Goal: Navigation & Orientation: Find specific page/section

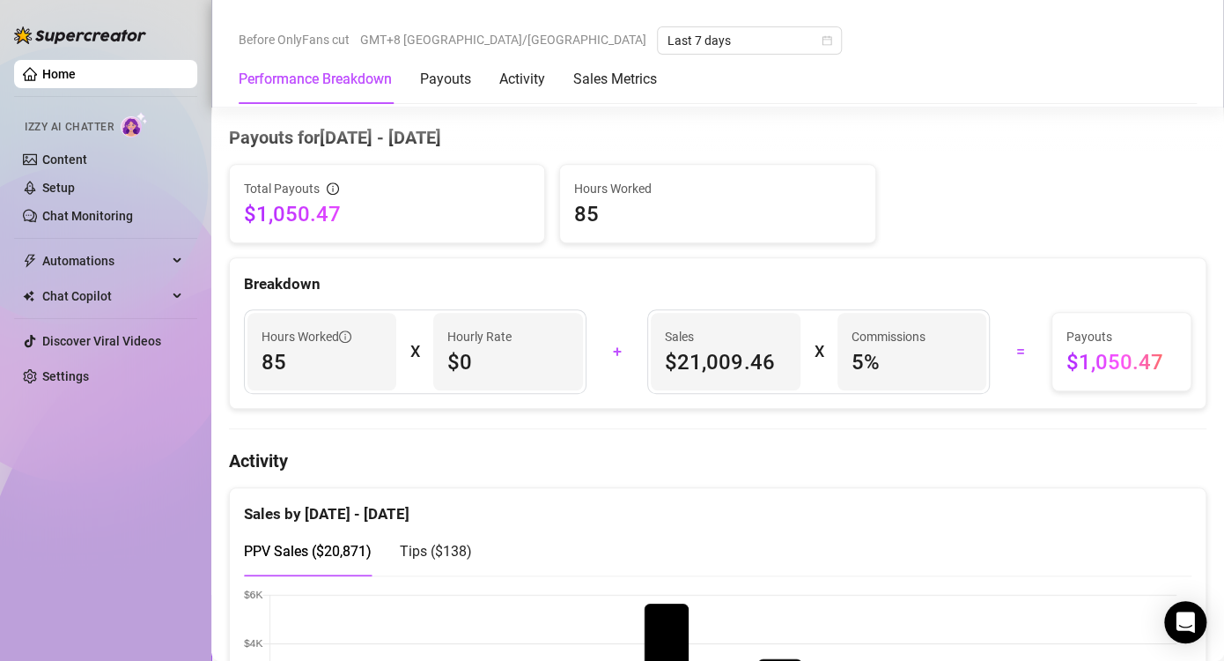
scroll to position [705, 0]
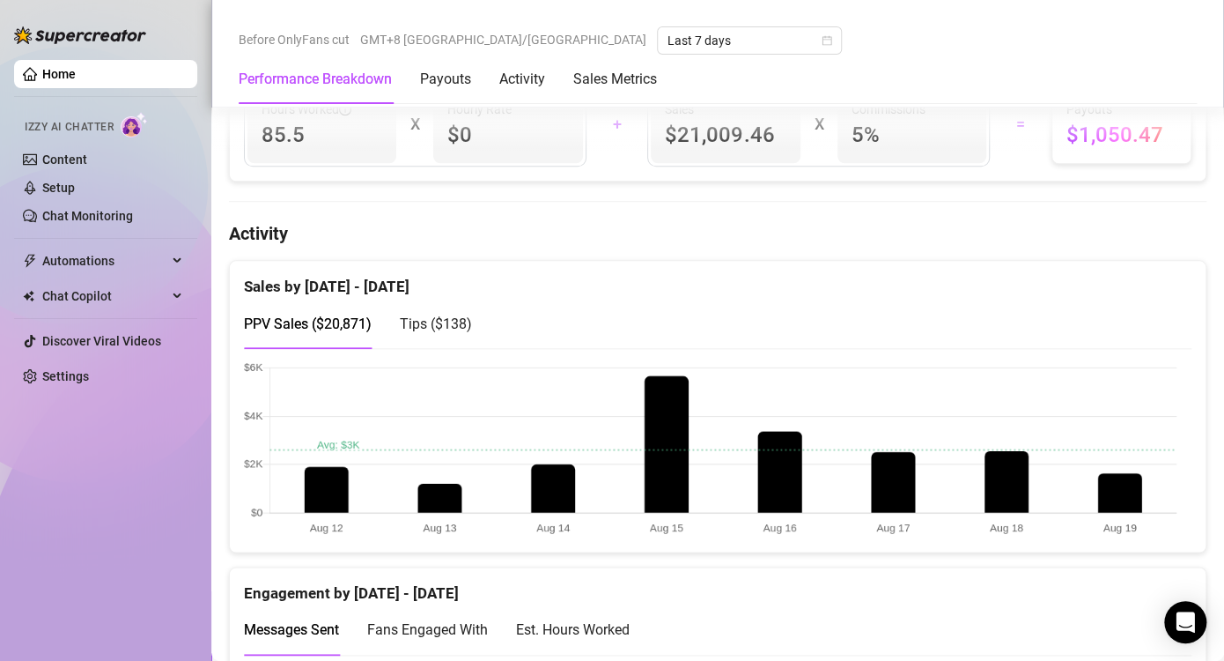
scroll to position [793, 0]
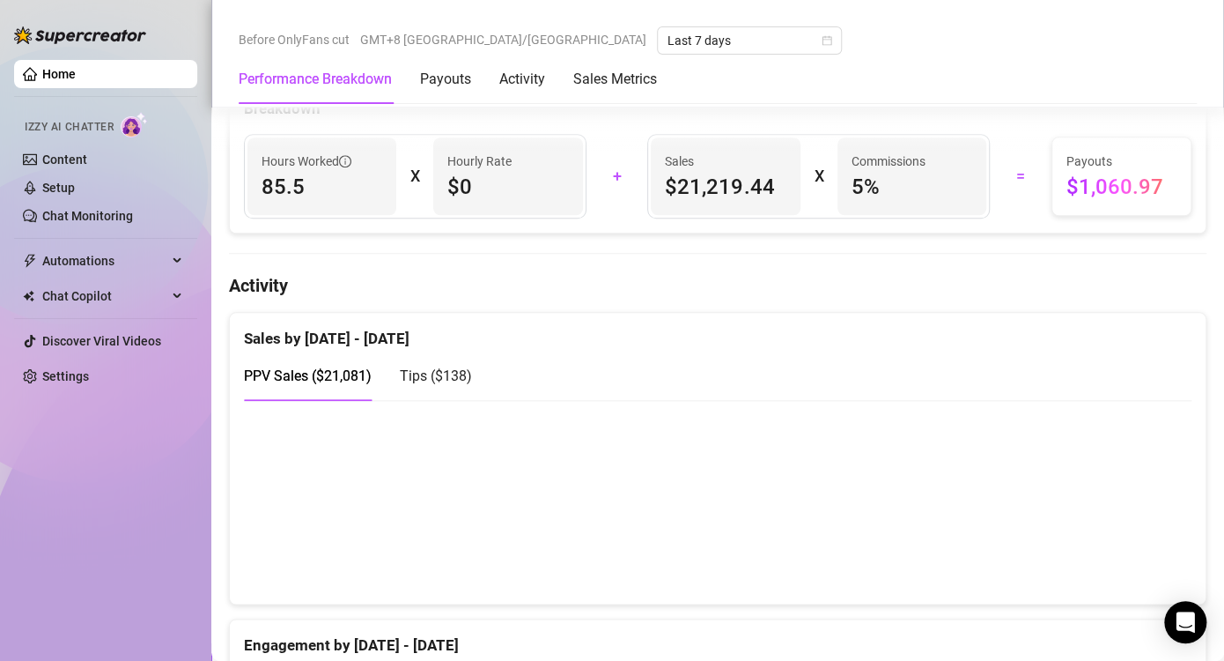
scroll to position [793, 0]
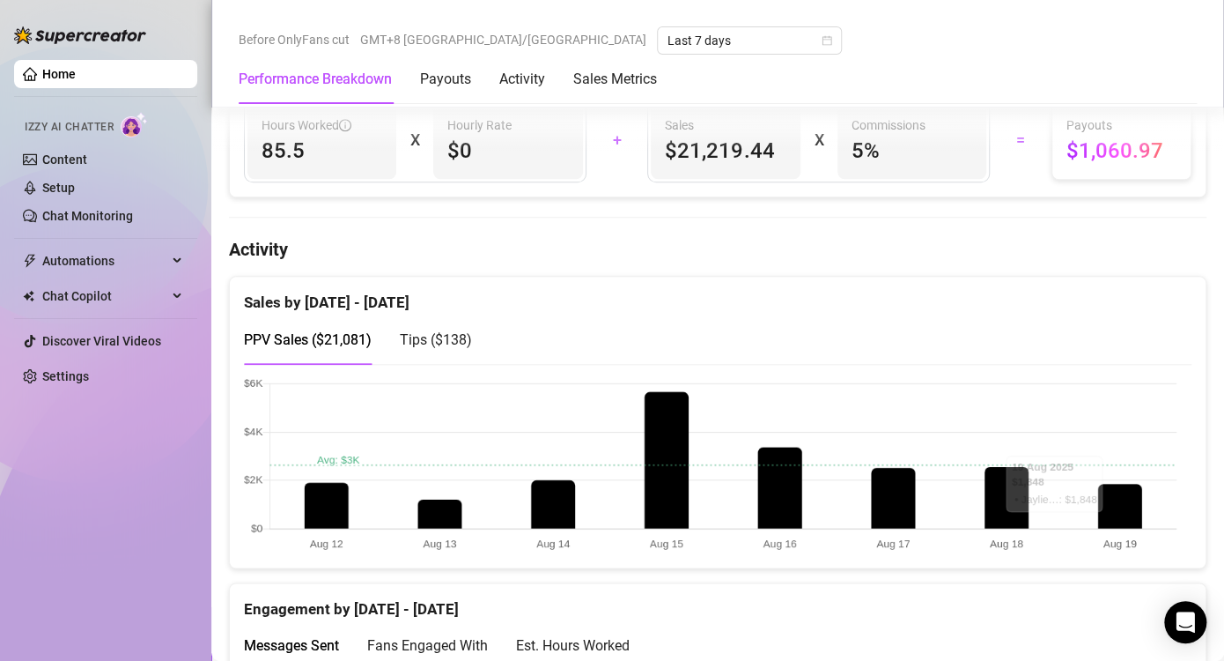
scroll to position [793, 0]
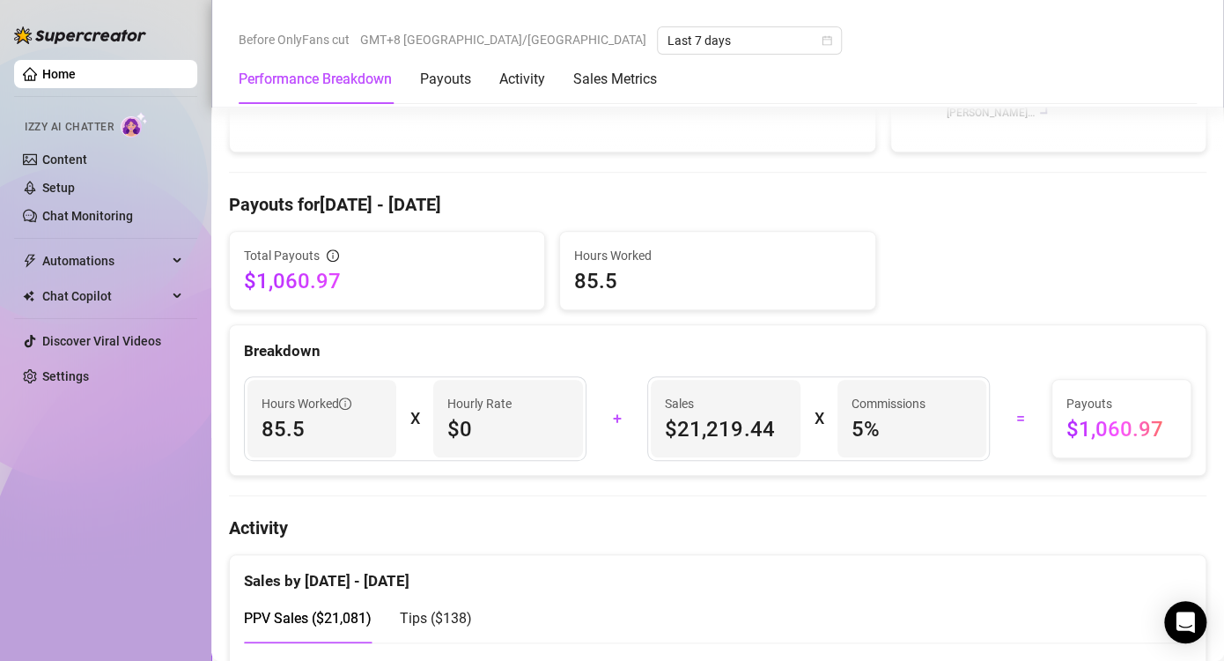
scroll to position [540, 0]
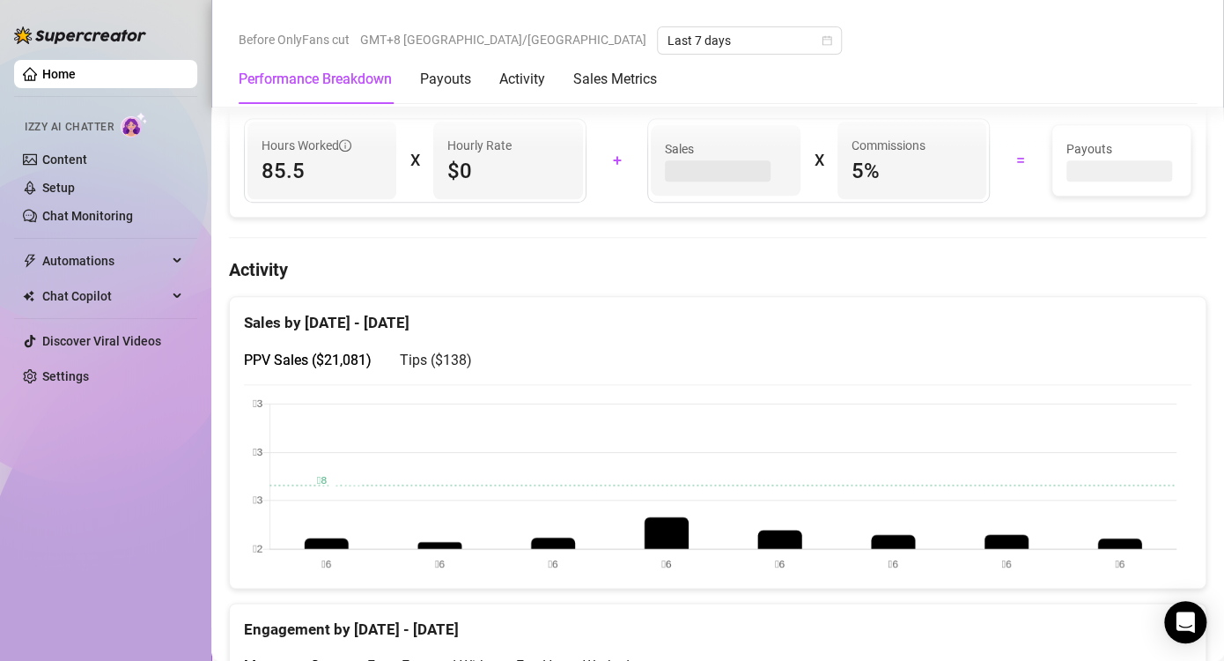
scroll to position [936, 0]
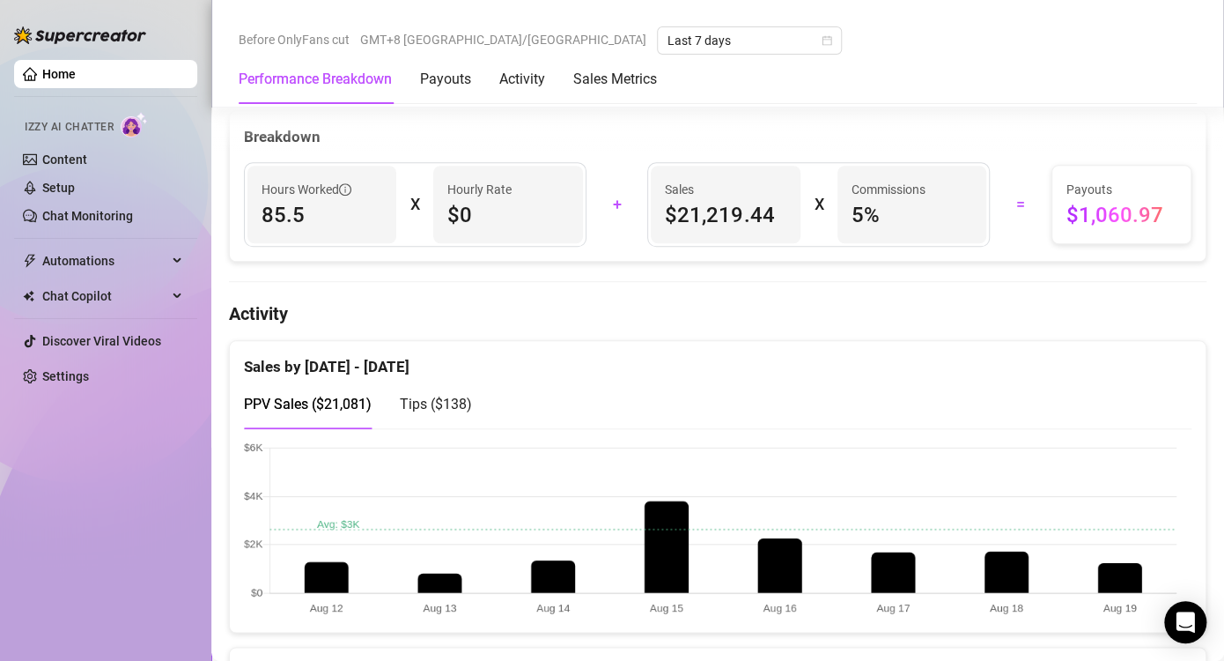
scroll to position [672, 0]
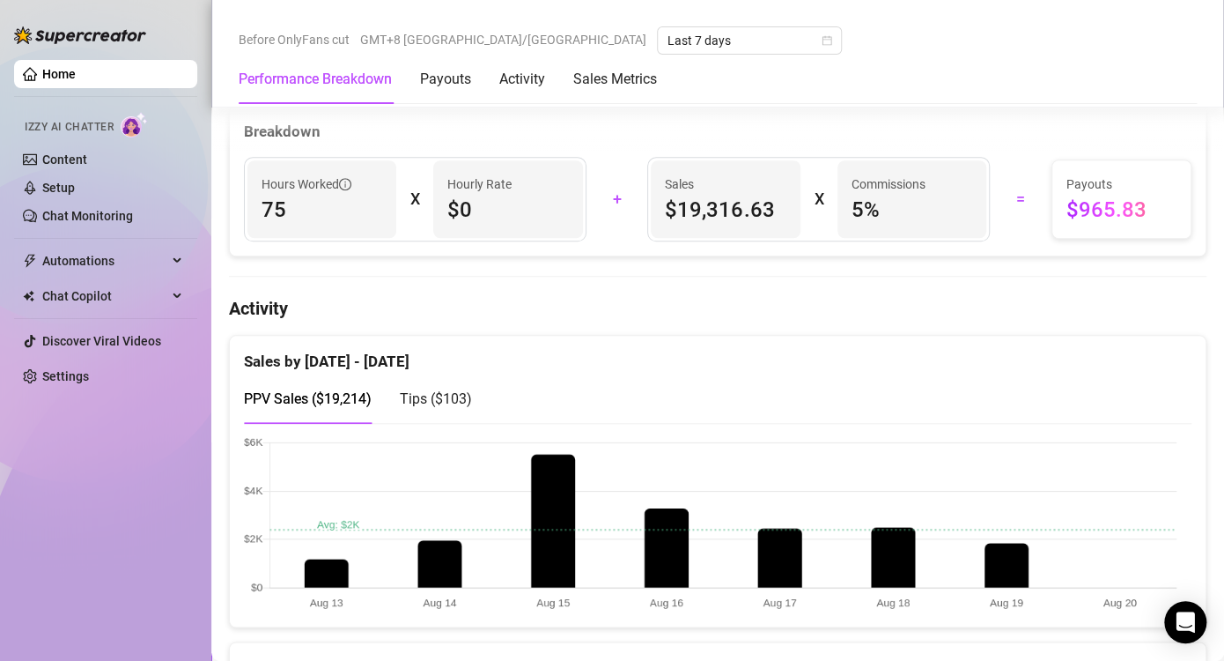
scroll to position [881, 0]
